Goal: Task Accomplishment & Management: Use online tool/utility

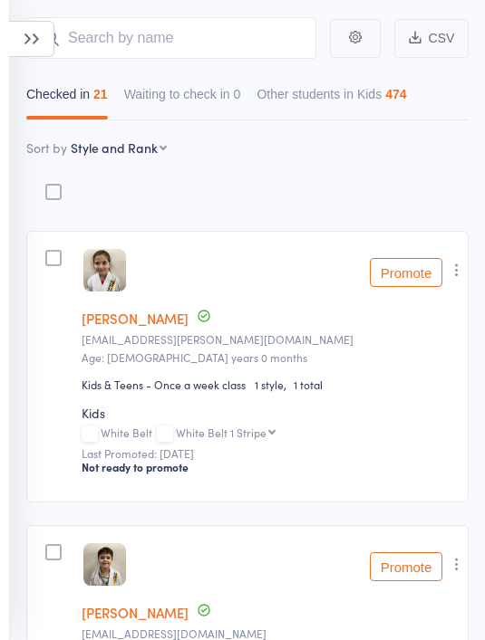
click at [120, 152] on select "First name Last name Birthday [DATE]? Behind on payments? Check in time Next pa…" at bounding box center [119, 148] width 96 height 18
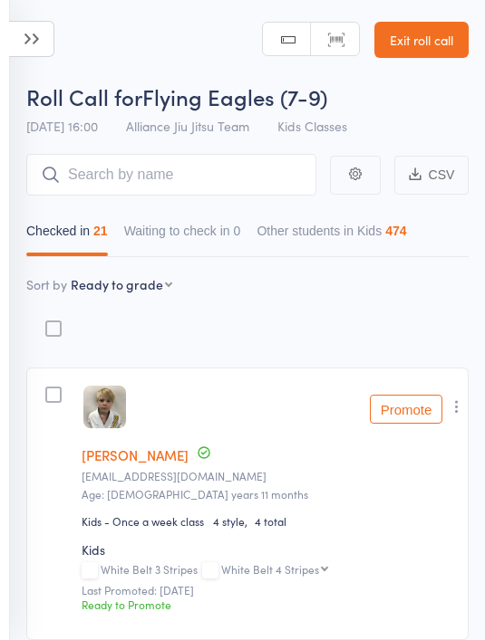
click at [134, 288] on select "First name Last name Birthday [DATE]? Behind on payments? Check in time Next pa…" at bounding box center [121, 284] width 101 height 18
select select "10"
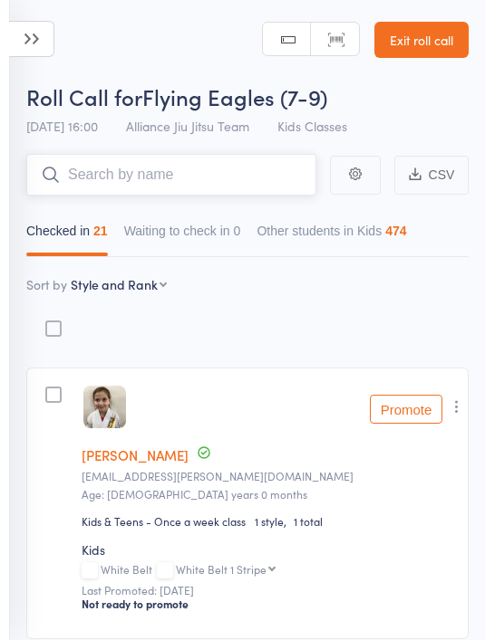
click at [215, 164] on input "search" at bounding box center [171, 175] width 290 height 42
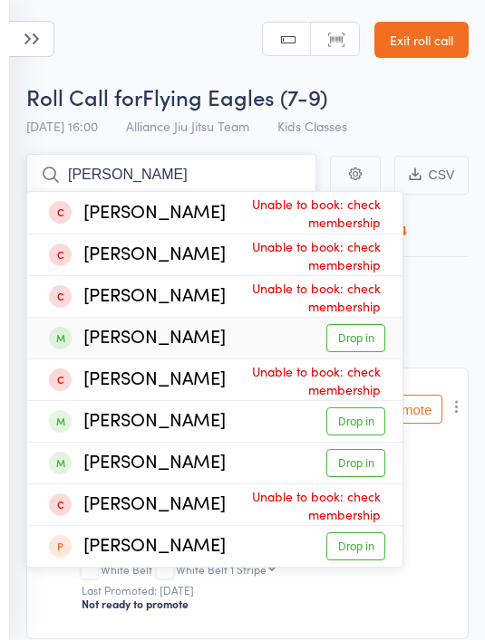
type input "[PERSON_NAME]"
click at [378, 340] on link "Drop in" at bounding box center [355, 338] width 59 height 28
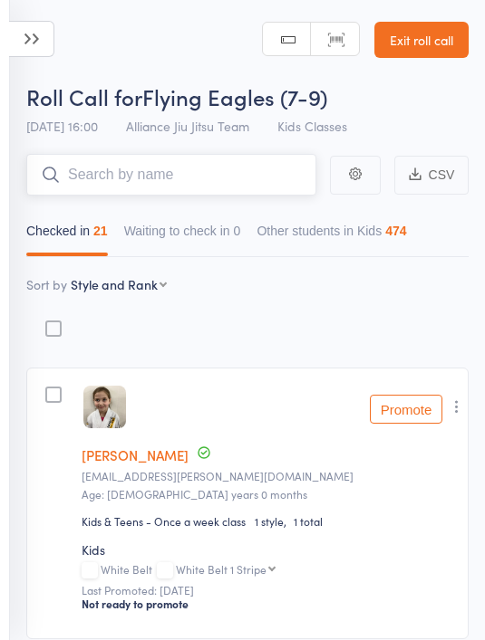
click at [182, 171] on input "search" at bounding box center [171, 175] width 290 height 42
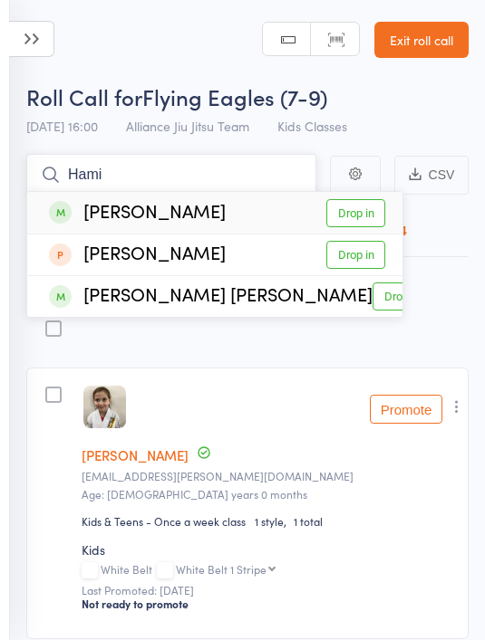
type input "Hami"
click at [378, 210] on link "Drop in" at bounding box center [355, 213] width 59 height 28
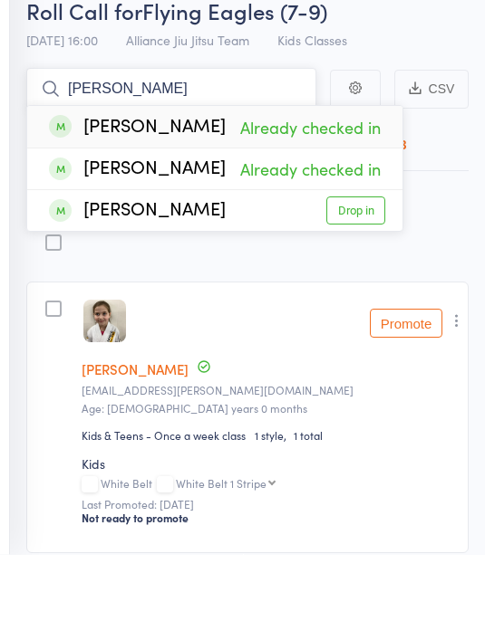
type input "[PERSON_NAME]"
click at [358, 283] on link "Drop in" at bounding box center [355, 297] width 59 height 28
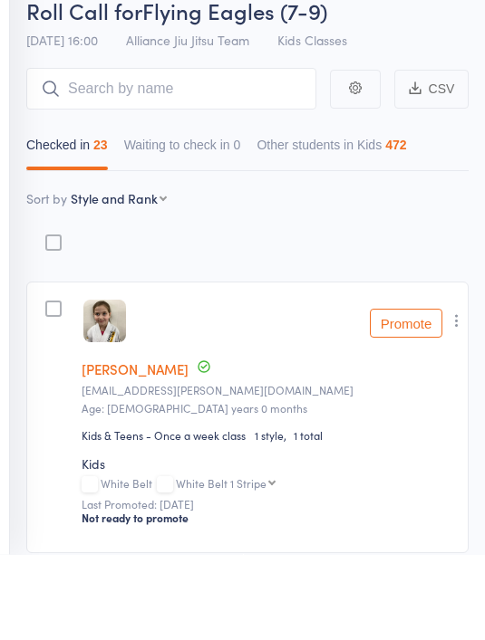
scroll to position [86, 0]
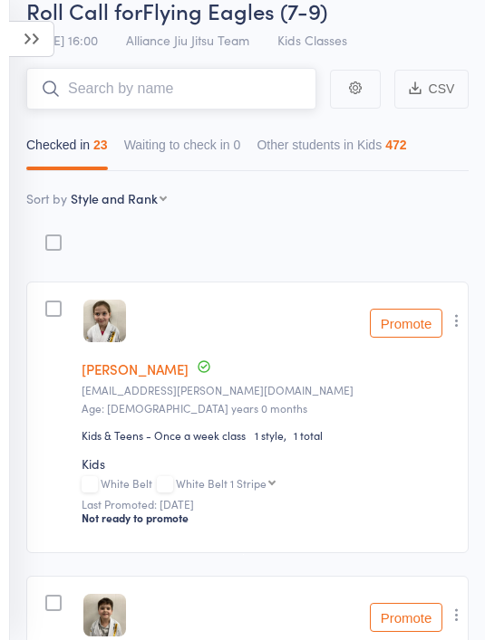
click at [215, 88] on input "search" at bounding box center [171, 89] width 290 height 42
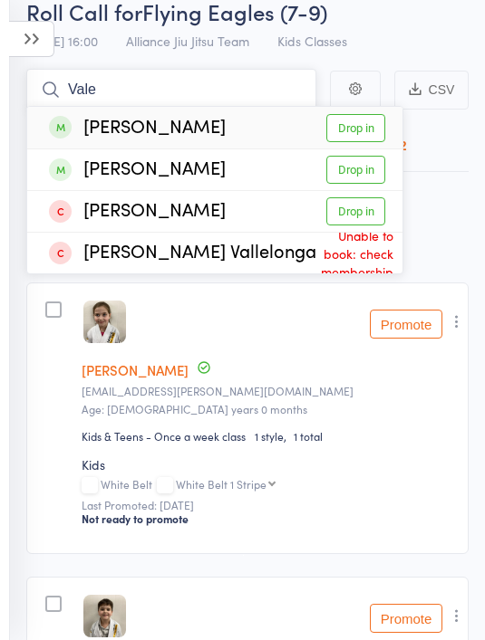
type input "Vale"
click at [376, 121] on link "Drop in" at bounding box center [355, 128] width 59 height 28
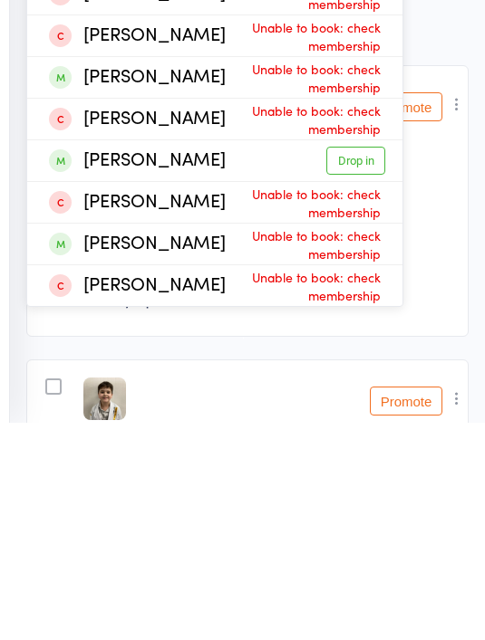
type input "Hug"
click at [365, 364] on link "Drop in" at bounding box center [355, 378] width 59 height 28
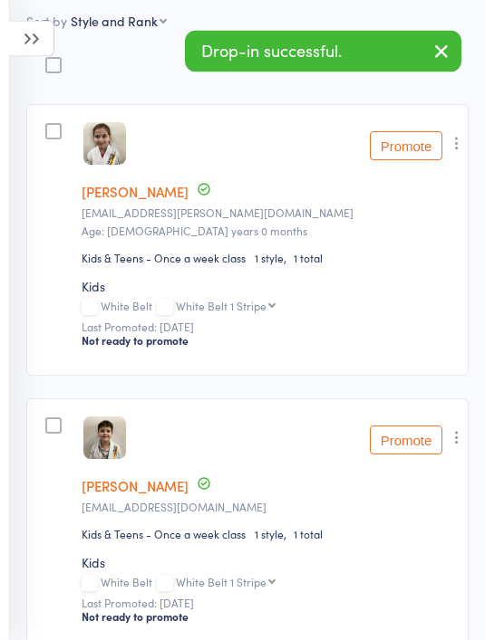
scroll to position [0, 0]
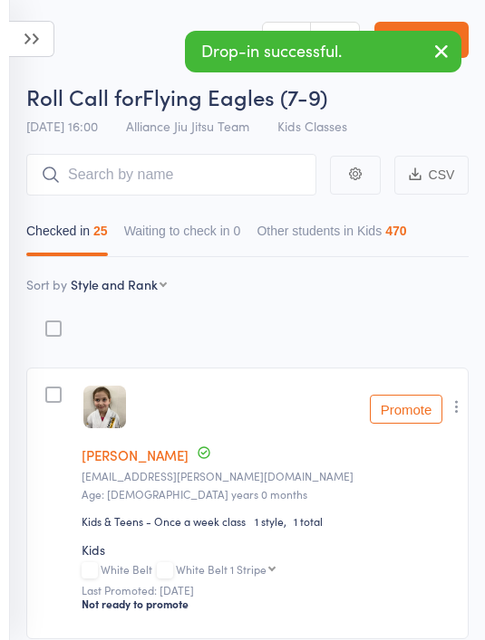
click at [31, 28] on icon at bounding box center [31, 39] width 45 height 36
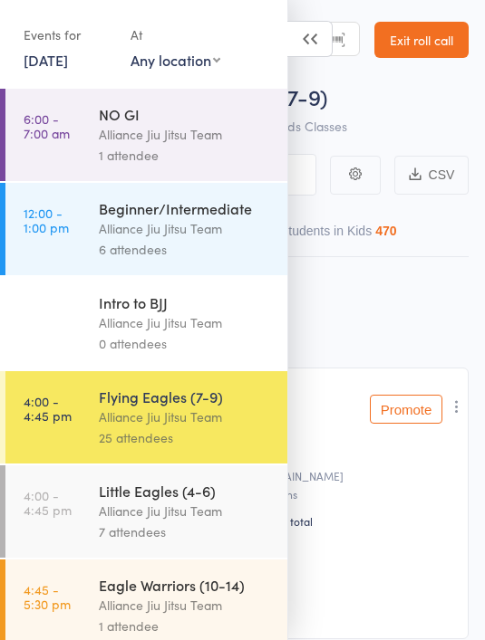
click at [315, 52] on icon at bounding box center [309, 39] width 45 height 36
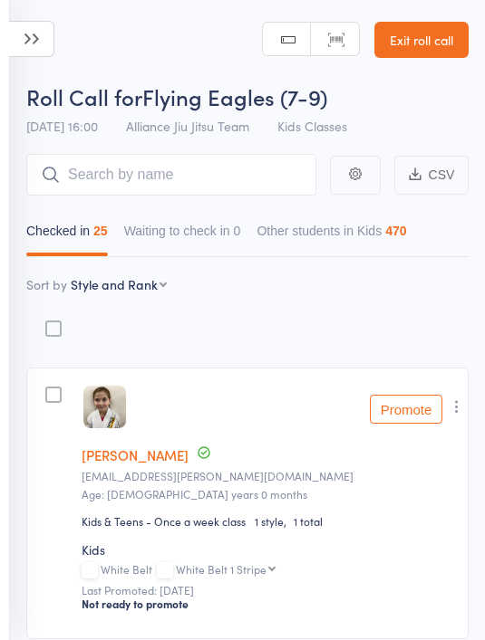
click at [144, 293] on select "First name Last name Birthday [DATE]? Behind on payments? Check in time Next pa…" at bounding box center [119, 284] width 96 height 18
select select "9"
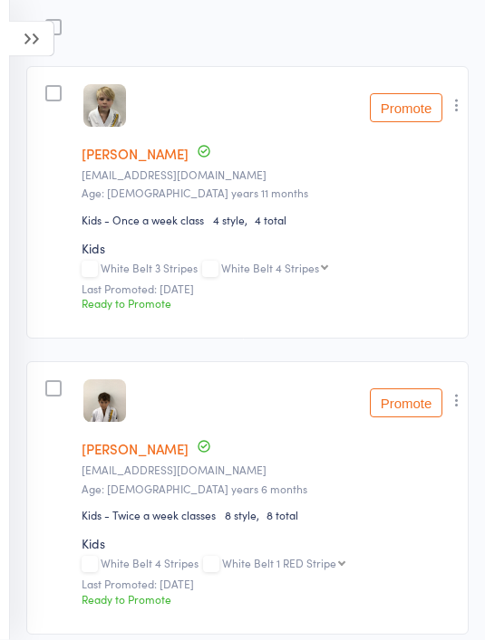
scroll to position [317, 0]
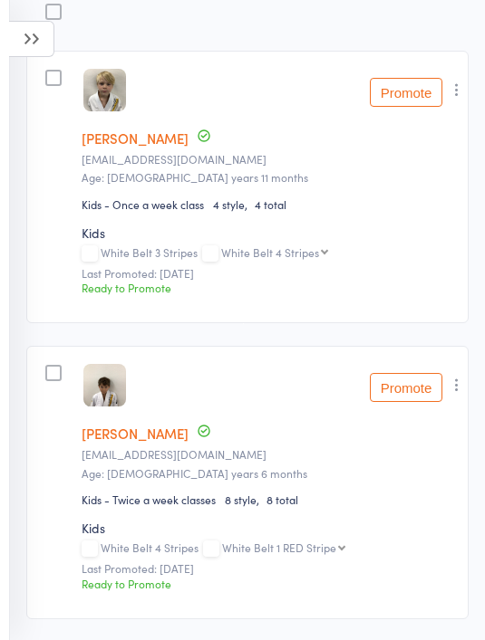
click at [389, 103] on button "Promote" at bounding box center [405, 92] width 72 height 29
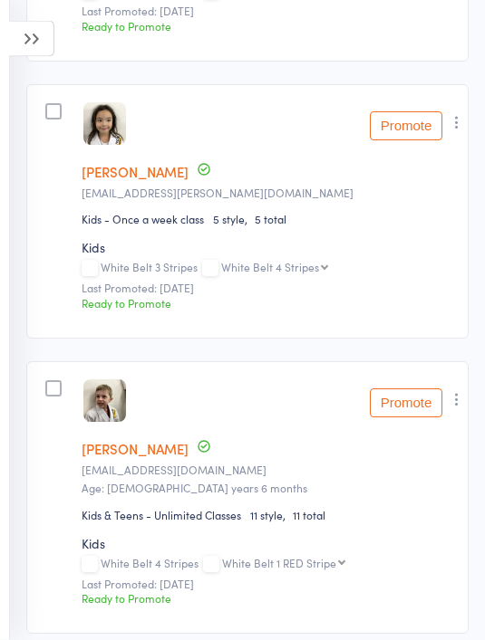
scroll to position [875, 0]
click at [399, 126] on button "Promote" at bounding box center [405, 125] width 72 height 29
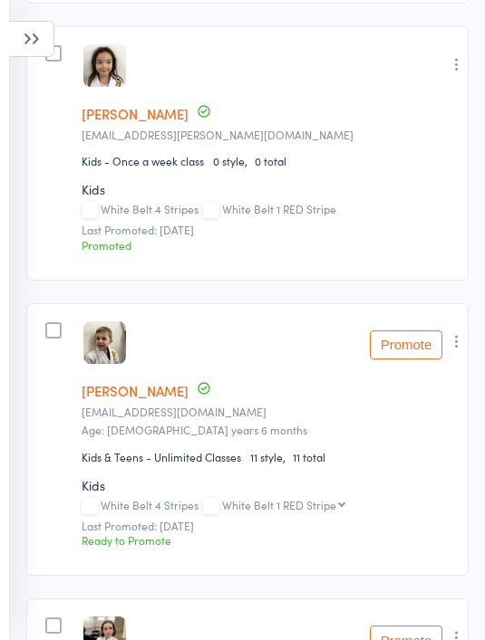
click at [418, 349] on button "Promote" at bounding box center [405, 345] width 72 height 29
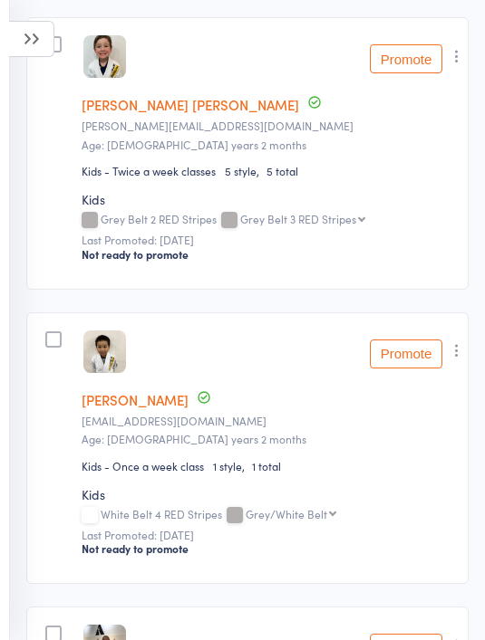
scroll to position [1810, 0]
